Goal: Task Accomplishment & Management: Use online tool/utility

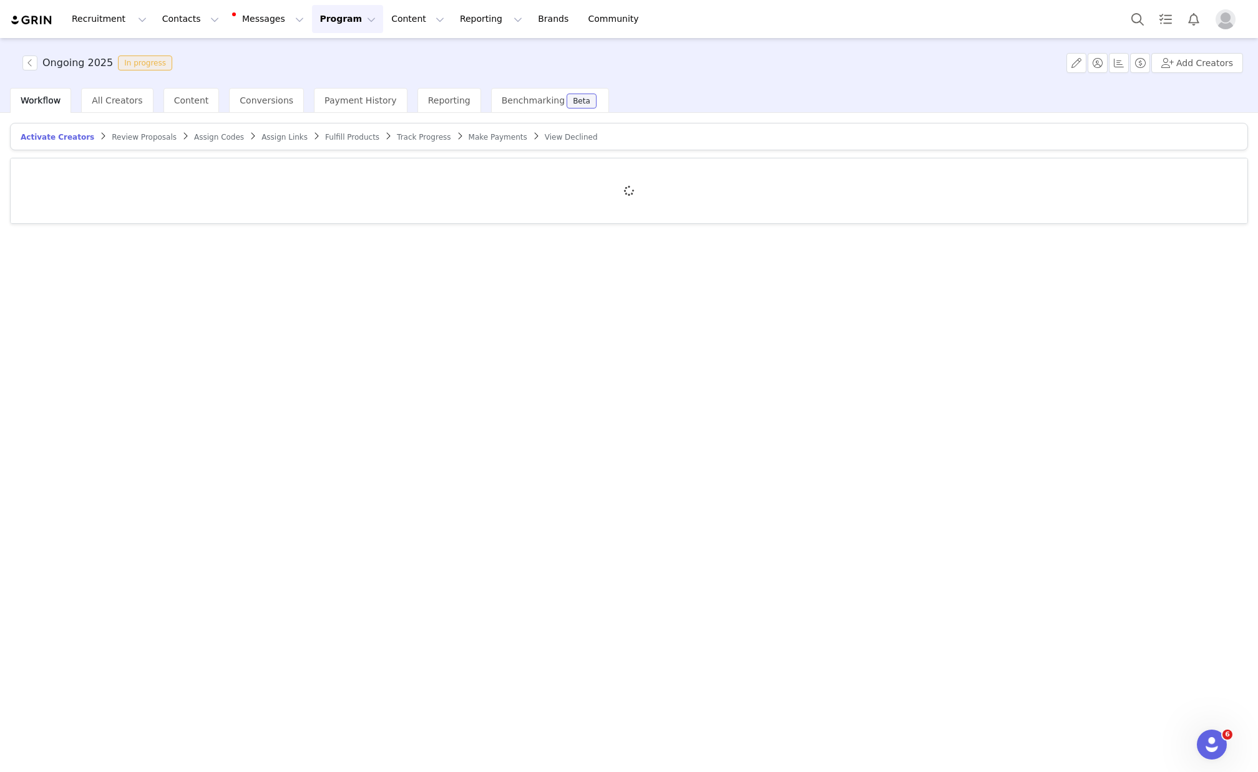
click at [312, 22] on button "Program Program" at bounding box center [347, 19] width 71 height 28
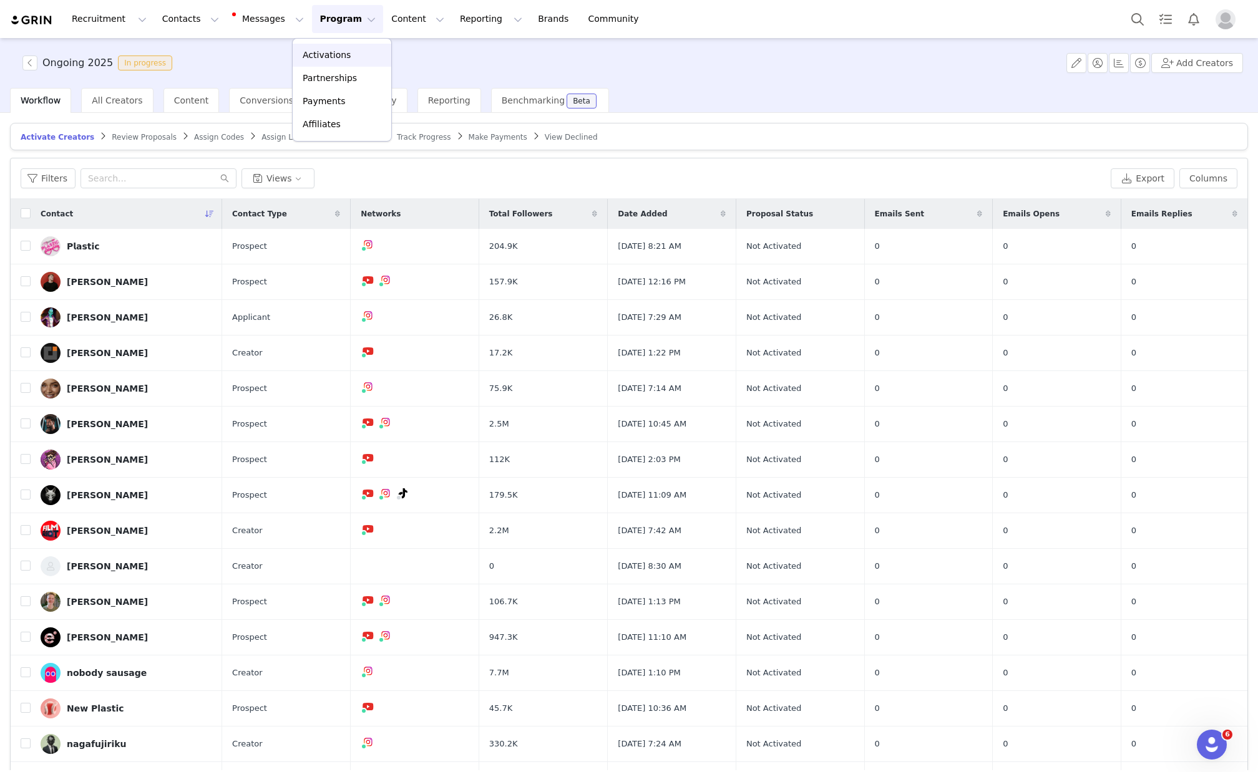
click at [317, 60] on p "Activations" at bounding box center [327, 55] width 48 height 13
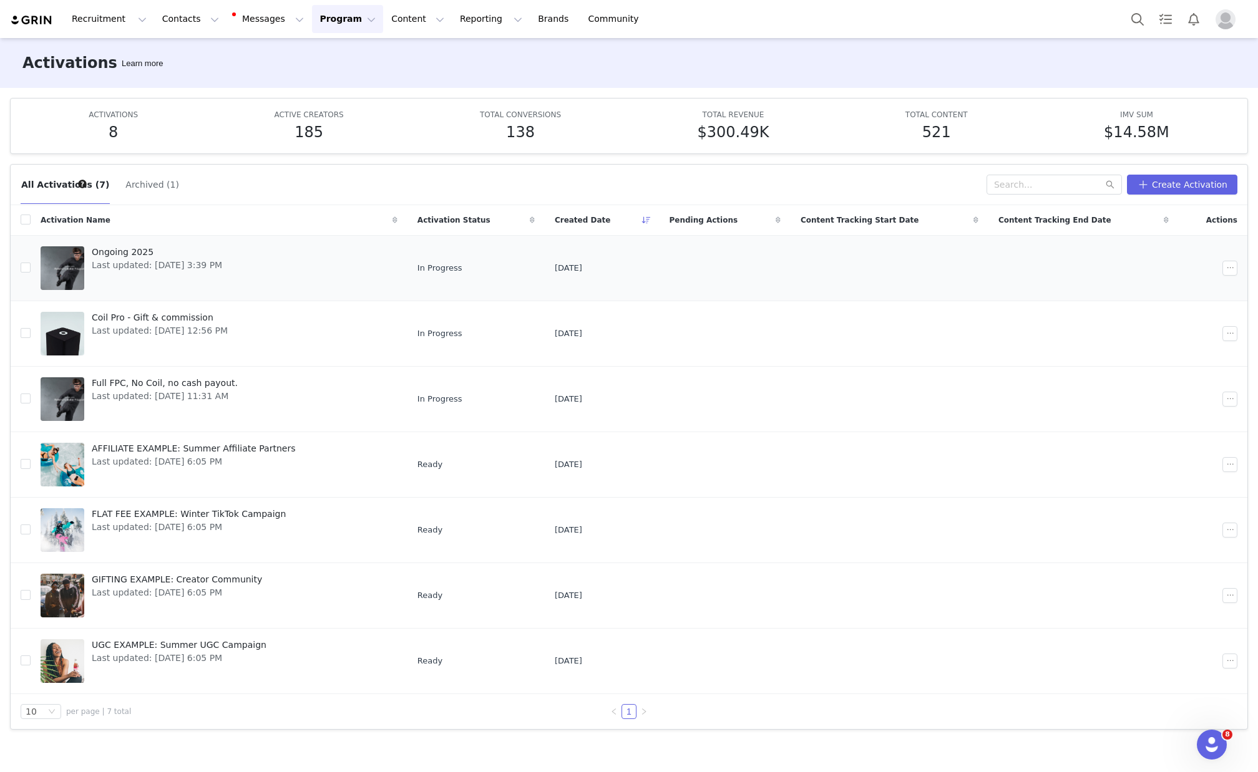
click at [192, 263] on span "Last updated: [DATE] 3:39 PM" at bounding box center [157, 265] width 130 height 13
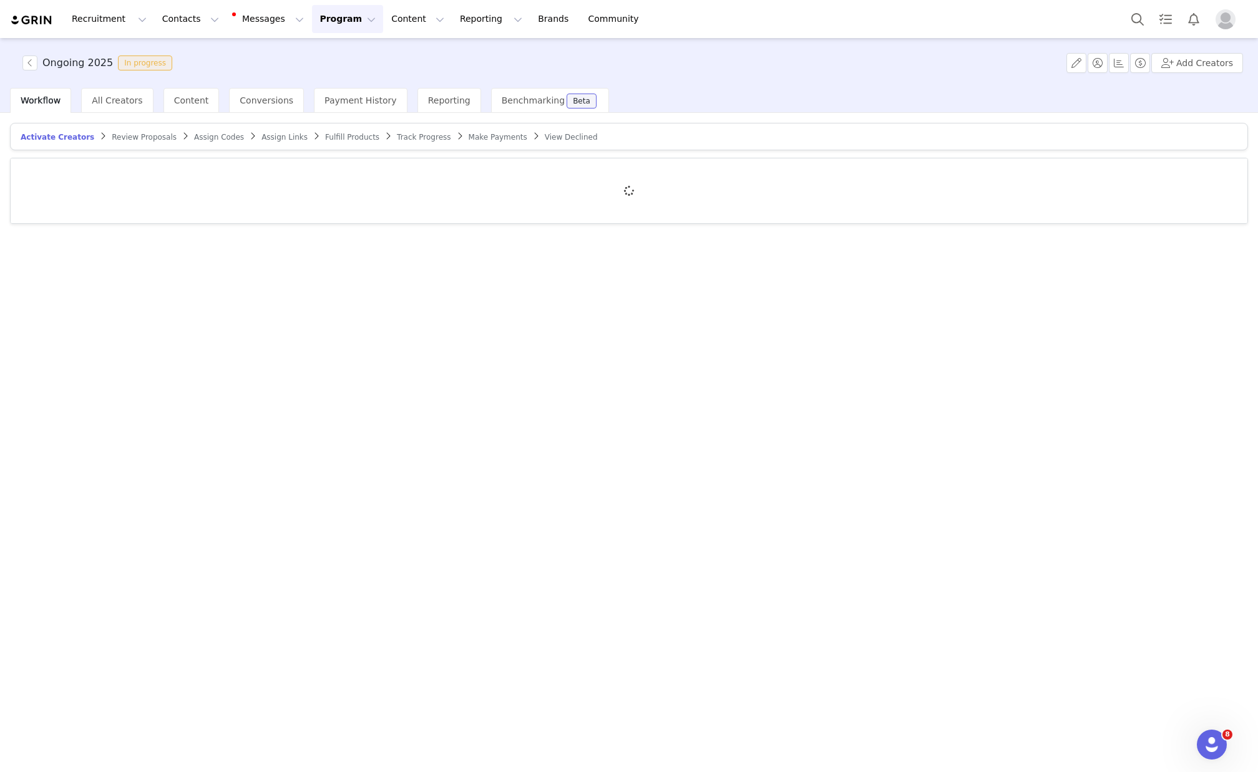
click at [273, 140] on span "Assign Links" at bounding box center [284, 137] width 46 height 9
click at [210, 137] on span "Assign Codes" at bounding box center [210, 137] width 50 height 9
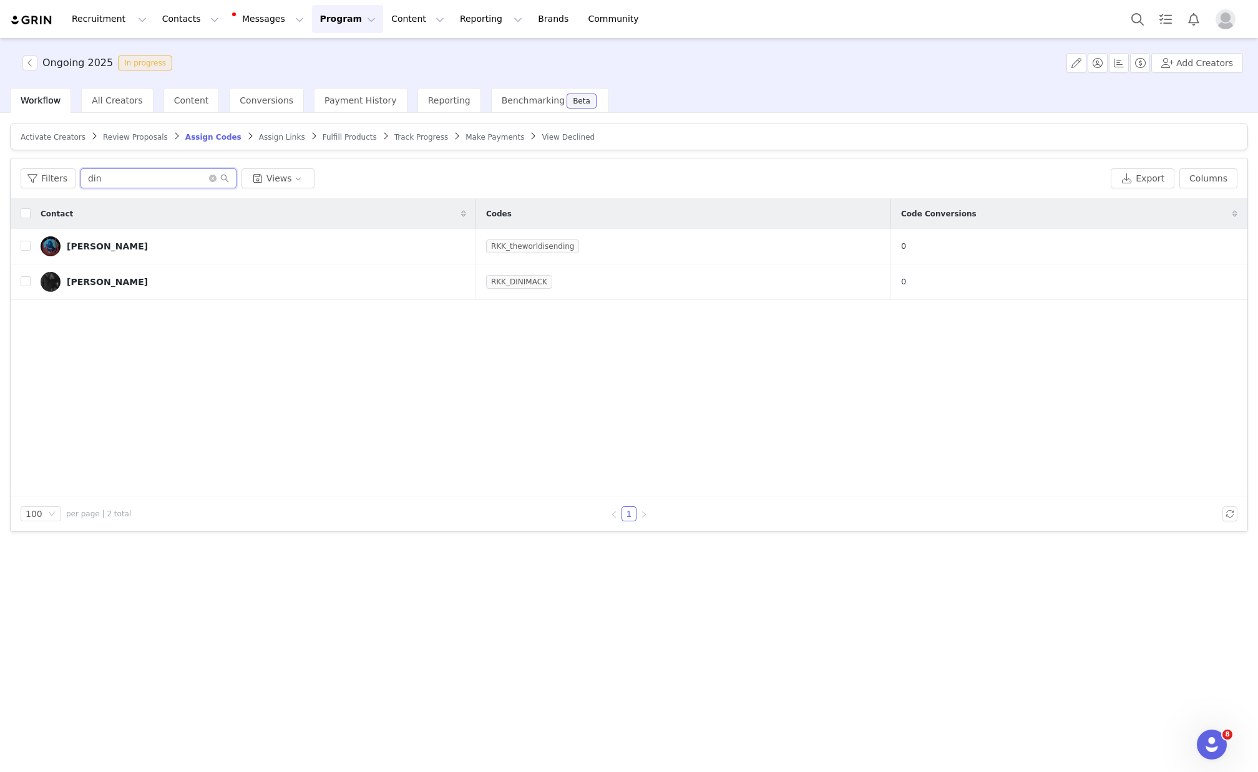
click at [153, 178] on input "din" at bounding box center [158, 178] width 156 height 20
type input "dik"
click at [268, 137] on span "Assign Links" at bounding box center [282, 137] width 46 height 9
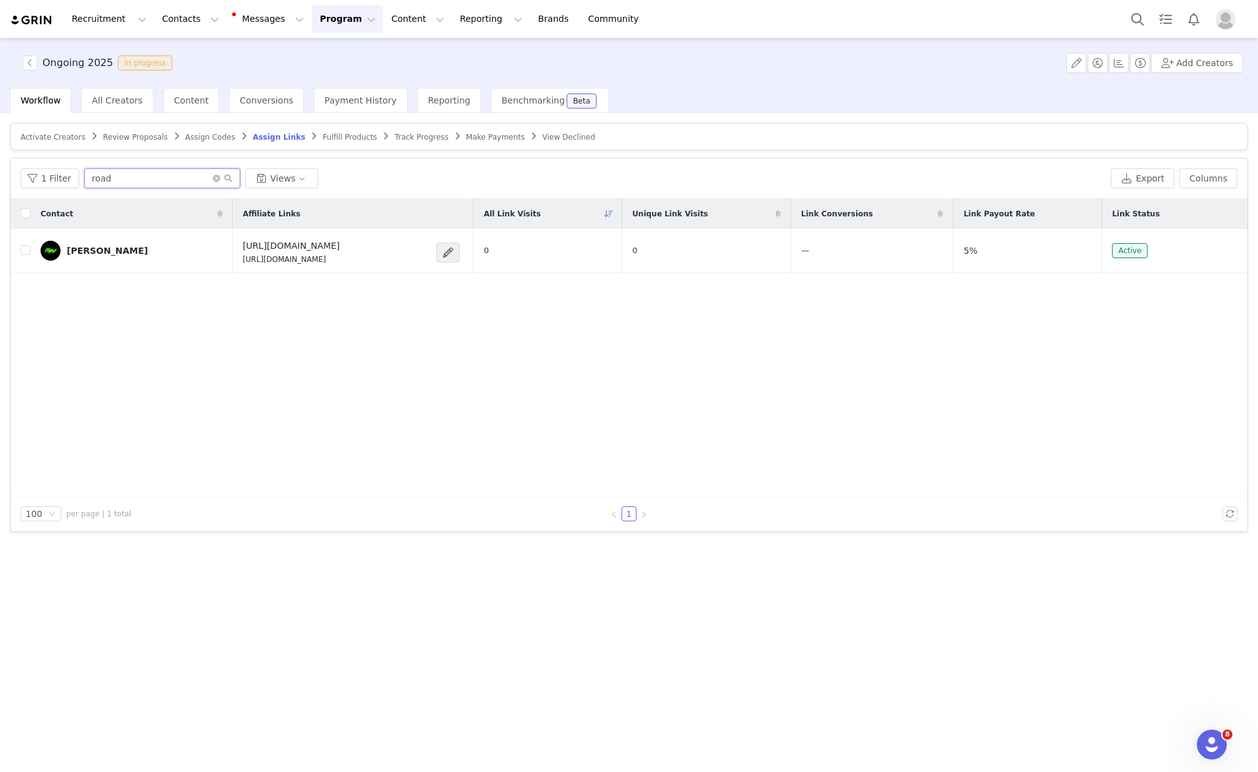
click at [129, 179] on input "road" at bounding box center [162, 178] width 156 height 20
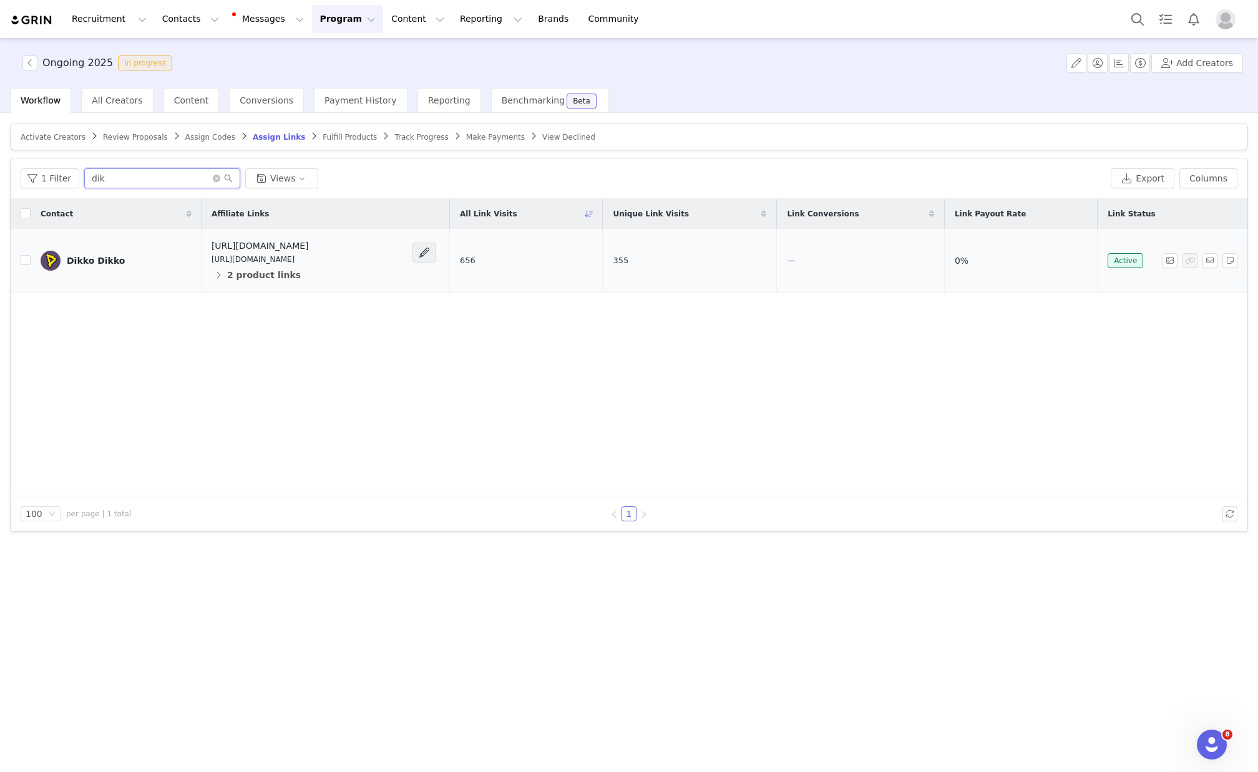
type input "dik"
drag, startPoint x: 310, startPoint y: 263, endPoint x: 200, endPoint y: 260, distance: 110.5
click at [202, 260] on td "[URL][DOMAIN_NAME] [URL][DOMAIN_NAME] 2 product links" at bounding box center [326, 261] width 248 height 64
copy p "[URL][DOMAIN_NAME]"
click at [217, 379] on div "Contact Affiliate Links All Link Visits Unique Link Visits Link Conversions Lin…" at bounding box center [629, 348] width 1237 height 298
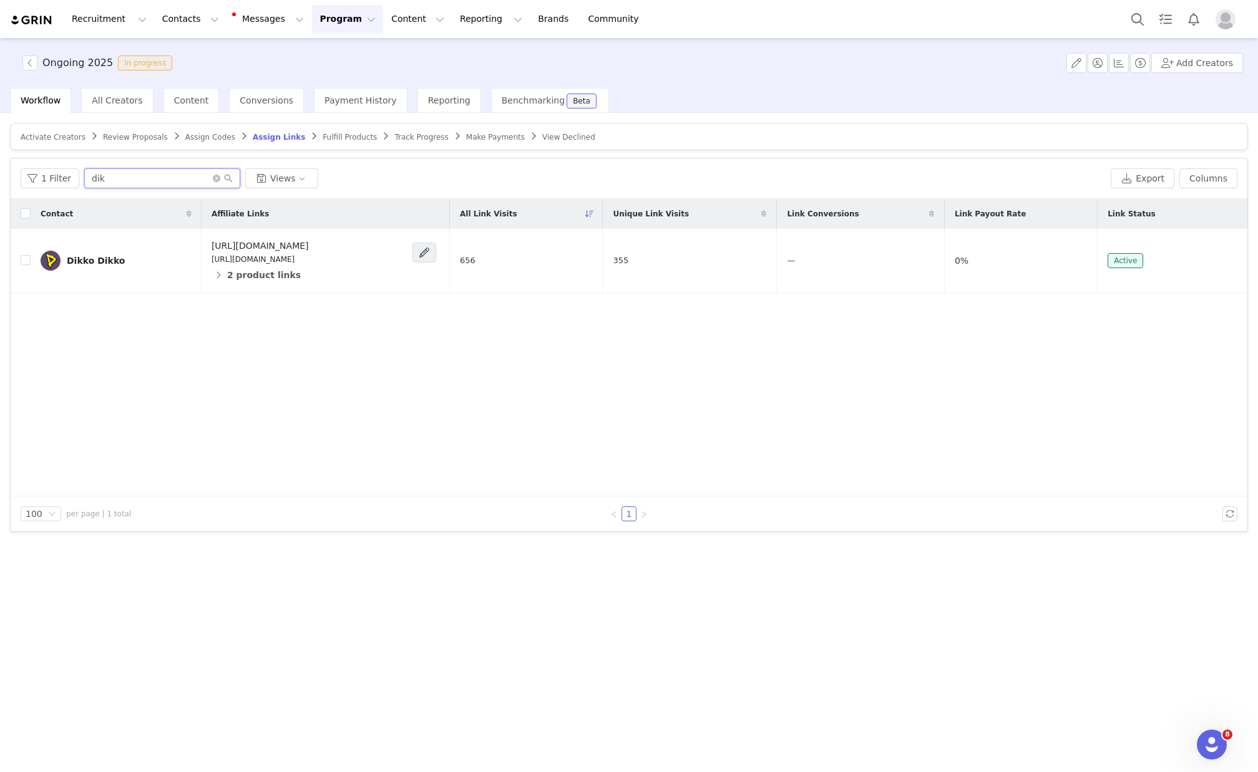
click at [133, 177] on input "dik" at bounding box center [162, 178] width 156 height 20
click at [133, 176] on input "dik" at bounding box center [162, 178] width 156 height 20
